Goal: Contribute content: Contribute content

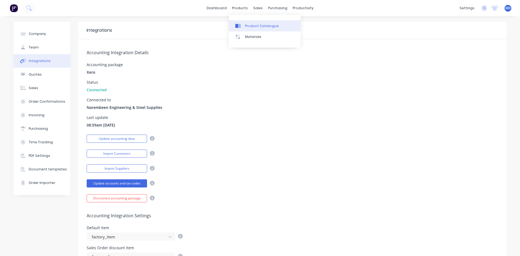
click at [198, 26] on div at bounding box center [239, 26] width 8 height 5
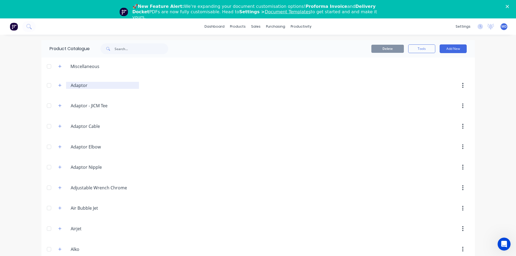
click at [92, 69] on div "Miscellaneous" at bounding box center [85, 66] width 38 height 6
click at [81, 87] on input "Adaptor" at bounding box center [103, 85] width 64 height 6
click at [183, 101] on div at bounding box center [304, 106] width 330 height 10
click at [58, 85] on icon "button" at bounding box center [59, 85] width 3 height 3
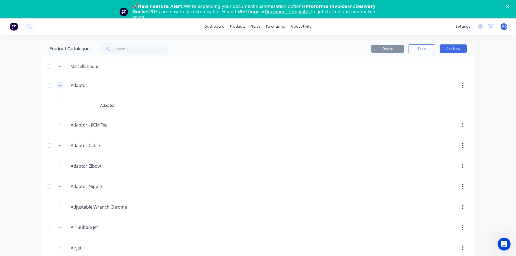
click at [58, 86] on icon "button" at bounding box center [59, 85] width 3 height 4
click at [458, 47] on button "Add New" at bounding box center [452, 48] width 27 height 9
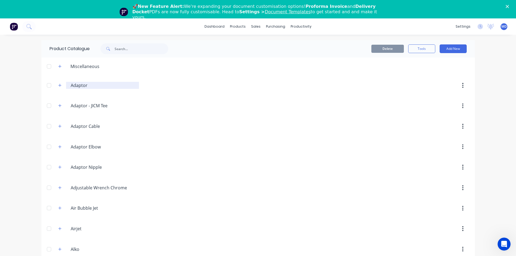
click at [81, 88] on input "Adaptor" at bounding box center [103, 85] width 64 height 6
click at [58, 84] on icon "button" at bounding box center [59, 85] width 3 height 4
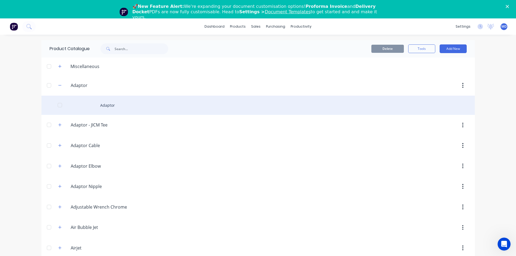
click at [109, 104] on div "Adaptor" at bounding box center [257, 105] width 433 height 19
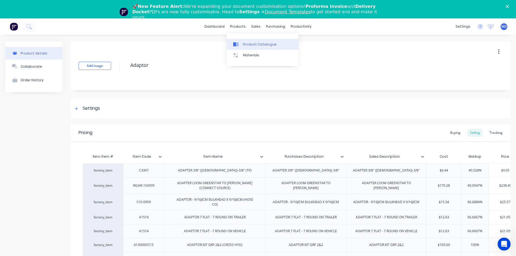
click at [246, 43] on div "Product Catalogue" at bounding box center [260, 44] width 34 height 5
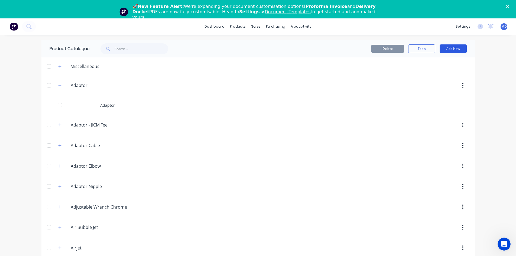
click at [442, 47] on button "Add New" at bounding box center [452, 48] width 27 height 9
click at [430, 72] on div "Product" at bounding box center [441, 74] width 42 height 8
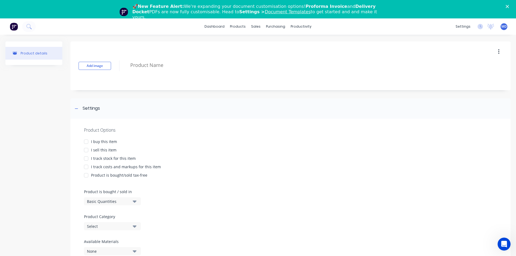
click at [116, 142] on div "I buy this item" at bounding box center [104, 142] width 26 height 6
click at [114, 146] on div "Product Options I buy this item I sell this item I track stock for this item I …" at bounding box center [290, 193] width 440 height 149
click at [107, 149] on div "I sell this item" at bounding box center [103, 150] width 25 height 6
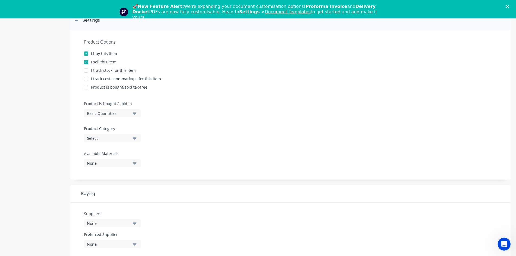
scroll to position [108, 0]
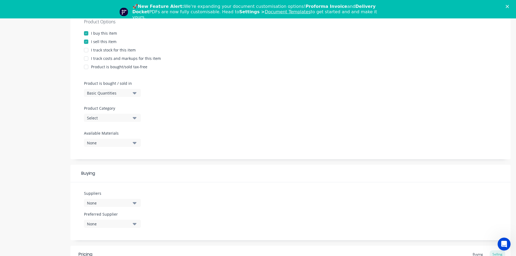
click at [134, 94] on icon "button" at bounding box center [135, 93] width 4 height 2
click at [128, 106] on div "Basic Quantities" at bounding box center [124, 106] width 81 height 11
click at [132, 120] on button "Select" at bounding box center [112, 118] width 57 height 8
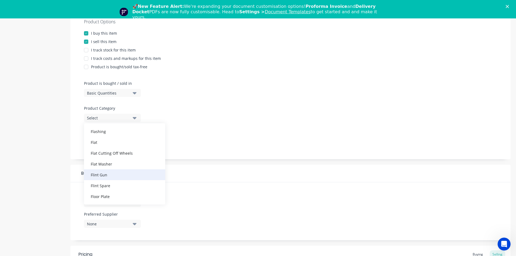
scroll to position [2491, 0]
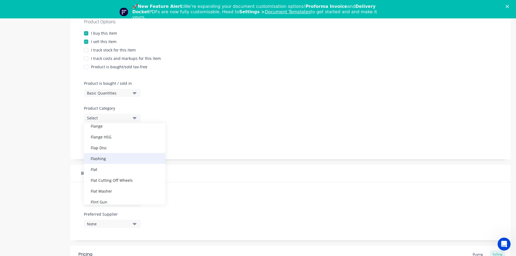
click at [113, 162] on div "Flashing" at bounding box center [124, 158] width 81 height 11
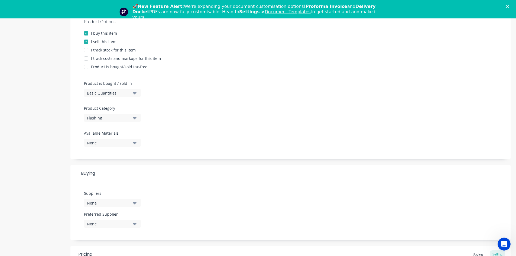
click at [132, 143] on button "None" at bounding box center [112, 143] width 57 height 8
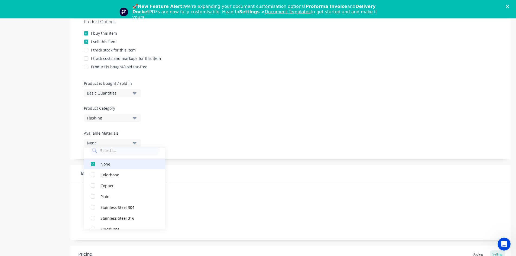
scroll to position [16, 0]
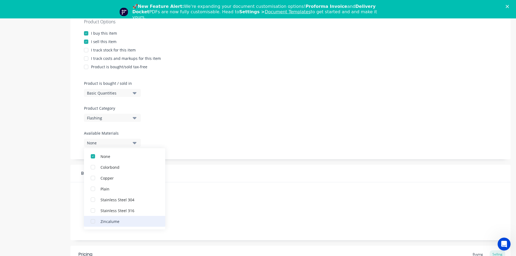
click at [117, 219] on div "Zincalume" at bounding box center [127, 221] width 54 height 6
click at [178, 145] on div "Product Options I buy this item I sell this item I track stock for this item I …" at bounding box center [290, 84] width 440 height 149
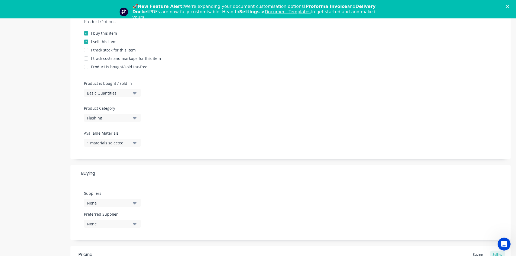
click at [137, 143] on button "1 materials selected" at bounding box center [112, 143] width 57 height 8
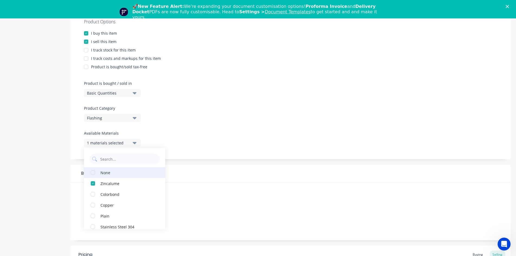
click at [128, 170] on div "None" at bounding box center [127, 172] width 54 height 6
type textarea "x"
click at [190, 129] on div at bounding box center [290, 128] width 413 height 4
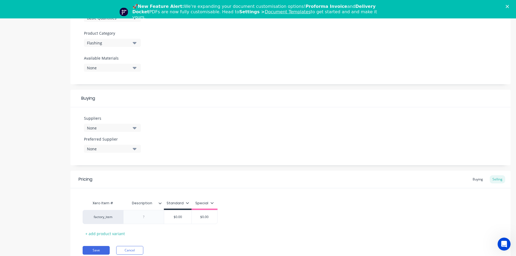
scroll to position [187, 0]
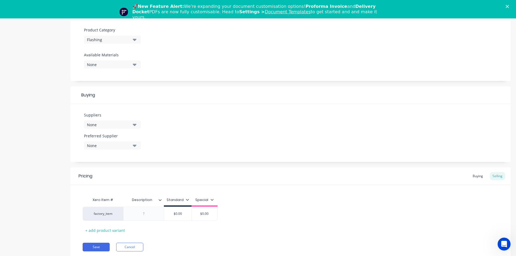
click at [132, 126] on button "None" at bounding box center [112, 124] width 57 height 8
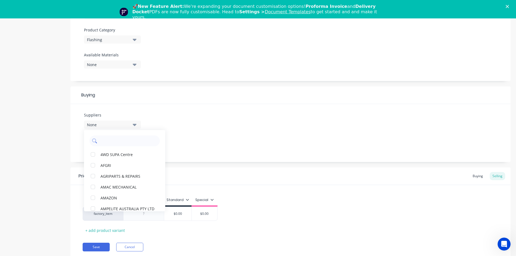
click at [127, 142] on input "text" at bounding box center [128, 140] width 57 height 11
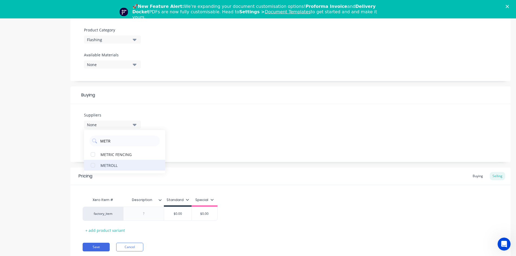
type input "METR"
click at [124, 164] on div "METROLL" at bounding box center [127, 165] width 54 height 6
click at [188, 130] on div "Suppliers 1 suppliers selected METR METROLL METRIC FENCING Preferred Supplier N…" at bounding box center [290, 133] width 440 height 58
click at [136, 147] on button "None" at bounding box center [112, 145] width 57 height 8
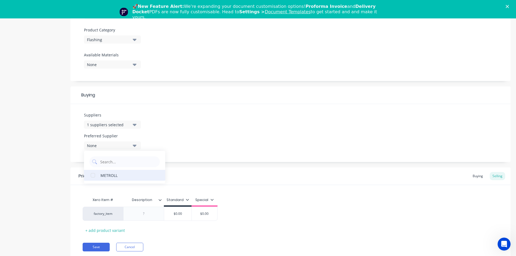
click at [115, 177] on div "METROLL" at bounding box center [127, 175] width 54 height 6
click at [191, 131] on div "Suppliers 1 suppliers selected METR Preferred Supplier METROLL METROLL" at bounding box center [290, 133] width 440 height 58
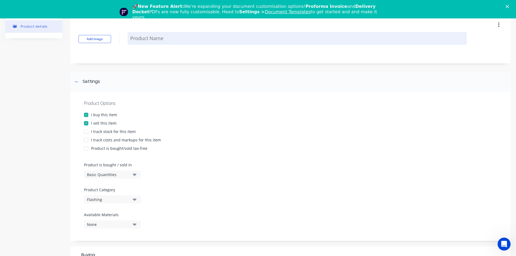
scroll to position [0, 0]
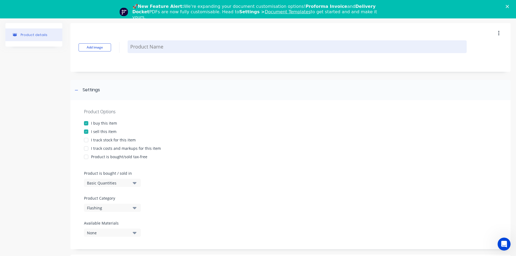
click at [146, 45] on textarea at bounding box center [297, 46] width 339 height 13
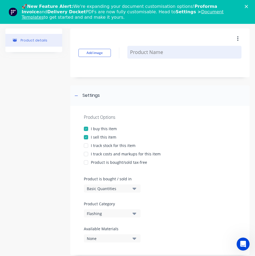
click at [149, 58] on textarea at bounding box center [185, 52] width 114 height 13
type textarea "x"
type textarea "7"
type textarea "x"
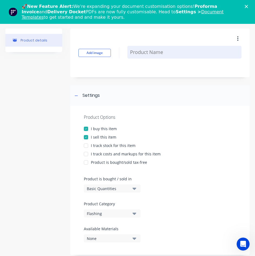
type textarea "."
type textarea "x"
type textarea ".7"
type textarea "x"
type textarea ".75"
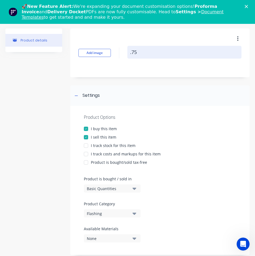
type textarea "x"
type textarea ".75"
type textarea "x"
type textarea ".75 Z"
type textarea "x"
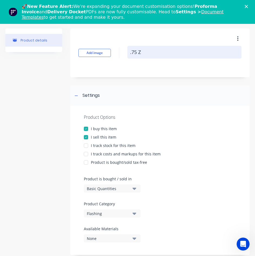
type textarea ".75 ZI"
type textarea "x"
type textarea ".75 ZIN"
type textarea "x"
type textarea ".75 ZINC"
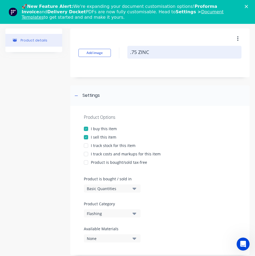
type textarea "x"
type textarea ".75 ZINCA"
type textarea "x"
type textarea ".75 ZINCAL"
type textarea "x"
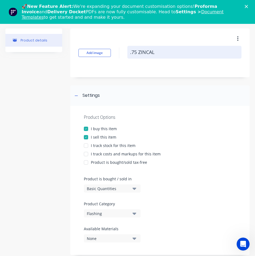
type textarea ".75 ZINCALU"
type textarea "x"
type textarea ".75 ZINCALUM"
type textarea "x"
type textarea ".75 ZINCALUME"
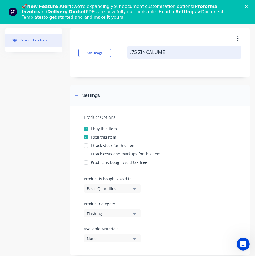
type textarea "x"
type textarea ".75 ZINCALUME"
type textarea "x"
type textarea ".75 ZINCALUME 2"
type textarea "x"
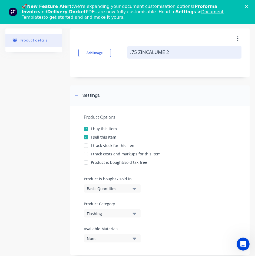
type textarea ".75 ZINCALUME 20"
type textarea "x"
type textarea ".75 ZINCALUME 200"
type textarea "x"
type textarea ".75 ZINCALUME 200M"
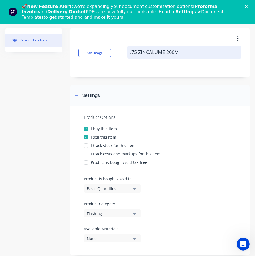
type textarea "x"
type textarea ".75 ZINCALUME 200MM"
type textarea "x"
type textarea ".75 ZINCALUME 200MM"
type textarea "x"
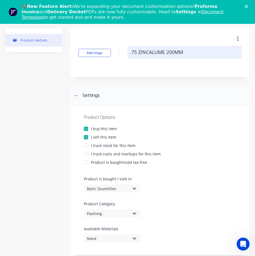
type textarea ".75 ZINCALUME 200MM G"
type textarea "x"
type textarea ".75 ZINCALUME 200MM GI"
type textarea "x"
type textarea ".75 ZINCALUME 200MM GIR"
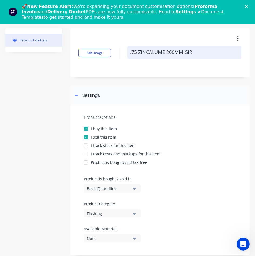
type textarea "x"
type textarea ".75 ZINCALUME 200MM GIRT"
type textarea "x"
type textarea ".75 ZINCALUME 200MM GIRTH"
type textarea "x"
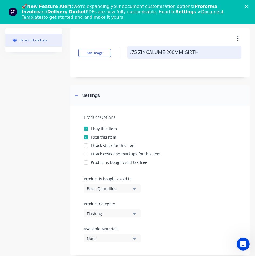
type textarea ".75 ZINCALUME 200MM GIRTH"
type textarea "x"
type textarea ".75 ZINCALUME 200MM GIRTH 6"
type textarea "x"
type textarea ".75 ZINCALUME 200MM GIRTH 6"
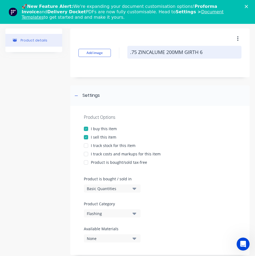
type textarea "x"
type textarea ".75 ZINCALUME 200MM GIRTH 6 B"
type textarea "x"
type textarea ".75 ZINCALUME 200MM GIRTH 6 BE"
type textarea "x"
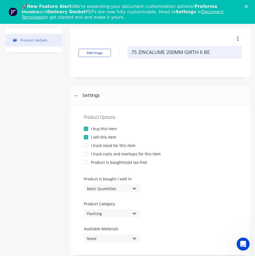
type textarea ".75 ZINCALUME 200MM GIRTH 6 BEN"
type textarea "x"
type textarea ".75 ZINCALUME 200MM GIRTH 6 BEND"
type textarea "x"
type textarea ".75 ZINCALUME 200MM GIRTH 6 BEND"
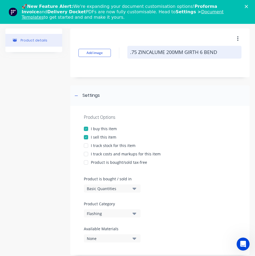
type textarea "x"
type textarea ".75 ZINCALUME 200MM GIRTH 6 BEND F"
type textarea "x"
type textarea ".75 ZINCALUME 200MM GIRTH 6 BEND FL"
type textarea "x"
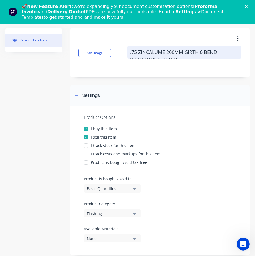
type textarea ".75 ZINCALUME 200MM GIRTH 6 BEND FLA"
type textarea "x"
type textarea ".75 ZINCALUME 200MM GIRTH 6 BEND FLAS"
type textarea "x"
type textarea ".75 ZINCALUME 200MM GIRTH 6 BEND FLASH"
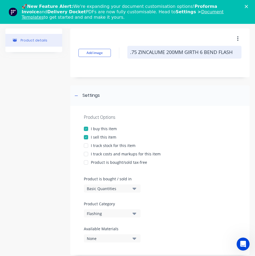
type textarea "x"
type textarea ".75 ZINCALUME 200MM GIRTH 6 BEND FLASHI"
type textarea "x"
type textarea ".75 ZINCALUME 200MM GIRTH 6 BEND FLASHIN"
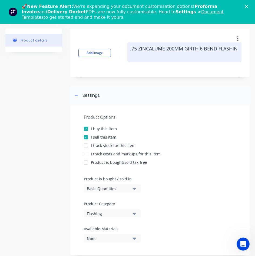
type textarea "x"
type textarea ".75 ZINCALUME 200MM GIRTH 6 BEND FLASHING"
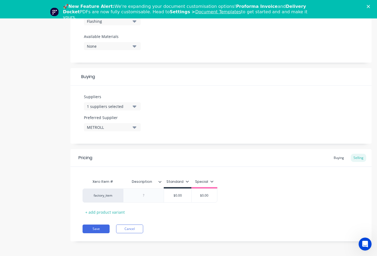
scroll to position [187, 0]
click at [161, 183] on div at bounding box center [162, 181] width 3 height 5
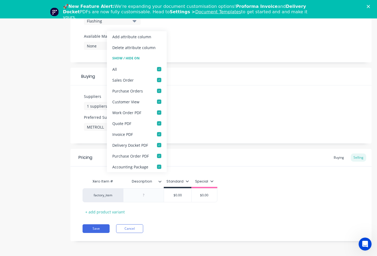
type textarea "x"
type textarea ".75 ZINCALUME 200MM GIRTH 6 BEND FLASHING"
type textarea "x"
type textarea ".75 ZINCALUME 200MM GIRTH 6 BEND FLASHING"
click at [243, 188] on div "factory_item $0.00 $0.00" at bounding box center [221, 195] width 277 height 14
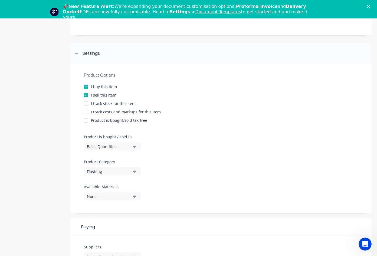
scroll to position [0, 0]
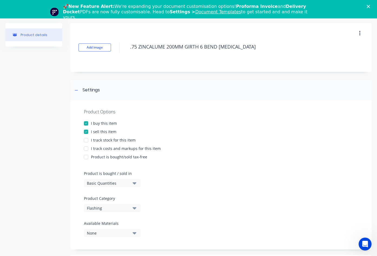
click at [354, 34] on button "button" at bounding box center [360, 33] width 13 height 10
click at [249, 74] on div "Add image .75 ZINCALUME 200MM GIRTH 6 BEND FLASHING Settings Product Options I …" at bounding box center [220, 229] width 301 height 413
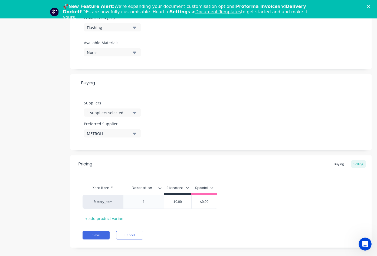
scroll to position [18, 0]
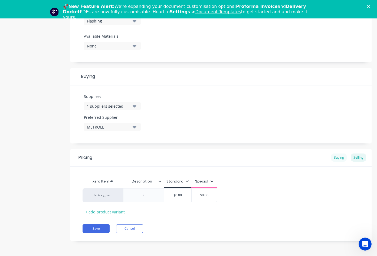
click at [336, 154] on div "Buying" at bounding box center [339, 157] width 16 height 8
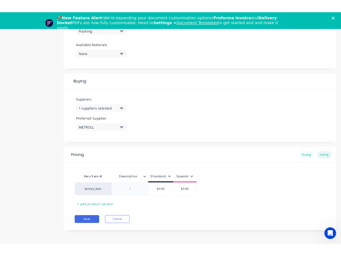
scroll to position [185, 0]
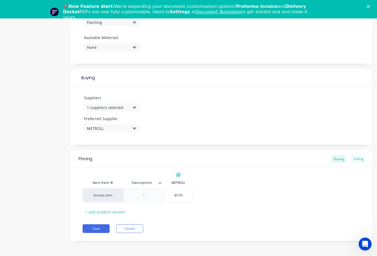
click at [351, 156] on div "Selling" at bounding box center [358, 159] width 15 height 8
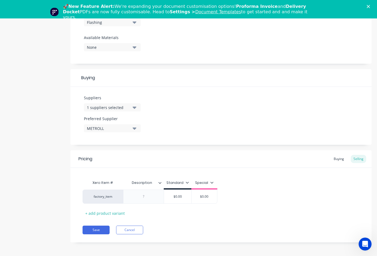
click at [187, 182] on icon at bounding box center [187, 182] width 3 height 2
click at [213, 184] on div "Special" at bounding box center [204, 182] width 18 height 5
type textarea "x"
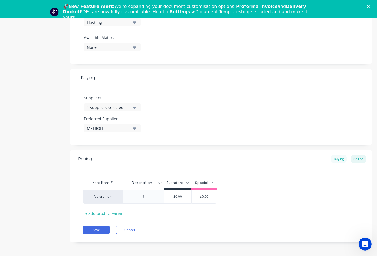
click at [337, 160] on div "Buying" at bounding box center [339, 159] width 16 height 8
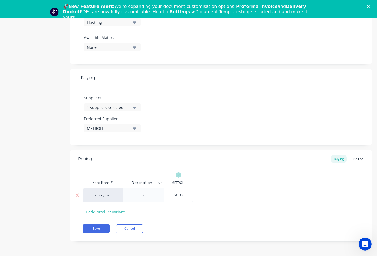
type input "$0.00"
drag, startPoint x: 187, startPoint y: 195, endPoint x: 169, endPoint y: 194, distance: 18.2
click at [169, 194] on input "$0.00" at bounding box center [178, 195] width 29 height 5
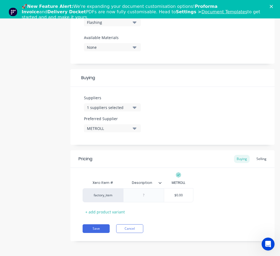
type textarea "x"
type input "1"
type textarea "x"
type input "15"
type textarea "x"
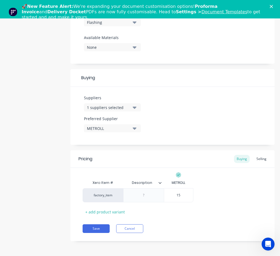
type input "15."
type textarea "x"
type input "15.3"
type textarea "x"
type input "15.31"
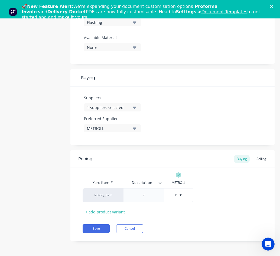
type textarea "x"
type input "15.316"
click at [165, 214] on div "Xero Item # Description METROLL factory_item $15.316 15.316 + add product varia…" at bounding box center [173, 196] width 180 height 39
click at [257, 160] on div "Selling" at bounding box center [261, 159] width 15 height 8
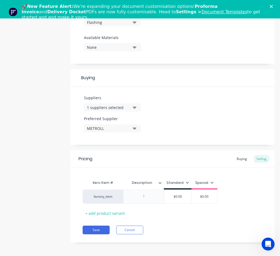
click at [187, 183] on icon at bounding box center [187, 182] width 3 height 3
click at [158, 200] on div at bounding box center [158, 198] width 11 height 11
click at [159, 208] on div at bounding box center [158, 208] width 11 height 11
click at [159, 198] on div at bounding box center [158, 198] width 11 height 11
click at [221, 214] on div "Xero Item # Description Standard Special factory_item $0.00 $0.00 + add product…" at bounding box center [173, 197] width 180 height 40
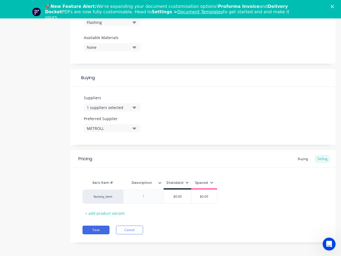
click at [210, 184] on div "Special" at bounding box center [204, 182] width 18 height 5
type textarea "x"
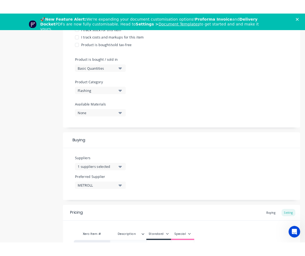
scroll to position [187, 0]
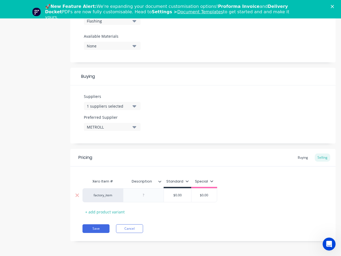
type input "$0.00"
drag, startPoint x: 184, startPoint y: 196, endPoint x: 174, endPoint y: 195, distance: 9.5
click at [174, 195] on input "$0.00" at bounding box center [177, 195] width 27 height 5
click at [236, 211] on div "Xero Item # Description Standard Special factory_item $0.00 $0.00 $0.00 + add p…" at bounding box center [203, 196] width 241 height 40
click at [185, 195] on input "$0.00" at bounding box center [177, 195] width 27 height 5
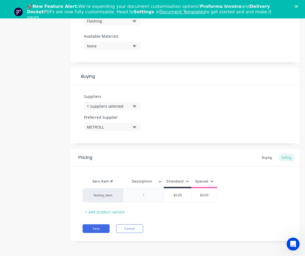
type textarea "x"
type input "$0.0"
type textarea "x"
type input "$0."
type textarea "x"
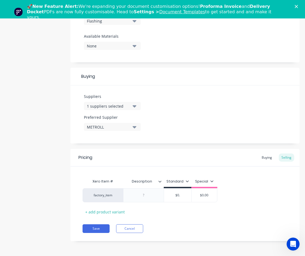
type input "$0"
type textarea "x"
type input "$"
type textarea "x"
type input "$2"
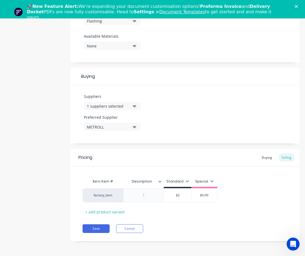
type textarea "x"
type input "$25"
type textarea "x"
type input "$25."
type textarea "x"
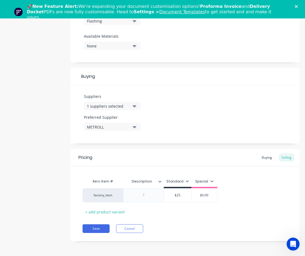
type input "$25.5"
type textarea "x"
type input "$25.53"
click at [180, 217] on div "Pricing Buying Selling Xero Item # Description Standard Special factory_item $2…" at bounding box center [184, 195] width 229 height 92
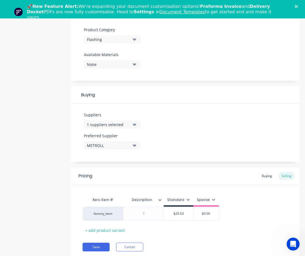
type input "Description"
click at [160, 201] on input "Description" at bounding box center [141, 199] width 37 height 5
click at [161, 199] on icon at bounding box center [159, 199] width 3 height 3
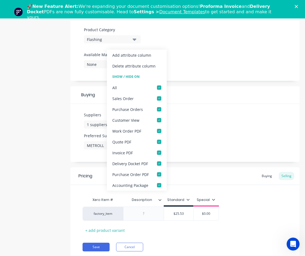
type textarea "x"
click at [262, 233] on div "Xero Item # Description Description Standard Special factory_item $25.53 $25.53…" at bounding box center [185, 214] width 205 height 40
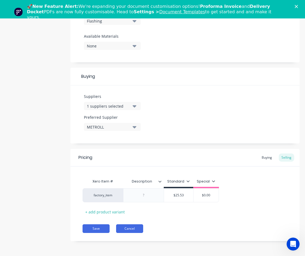
click at [132, 229] on button "Cancel" at bounding box center [129, 228] width 27 height 9
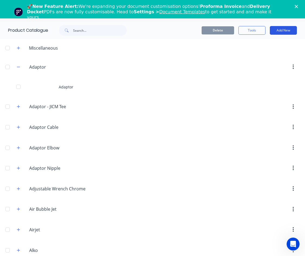
click at [280, 32] on button "Add New" at bounding box center [283, 30] width 27 height 9
